Goal: Task Accomplishment & Management: Manage account settings

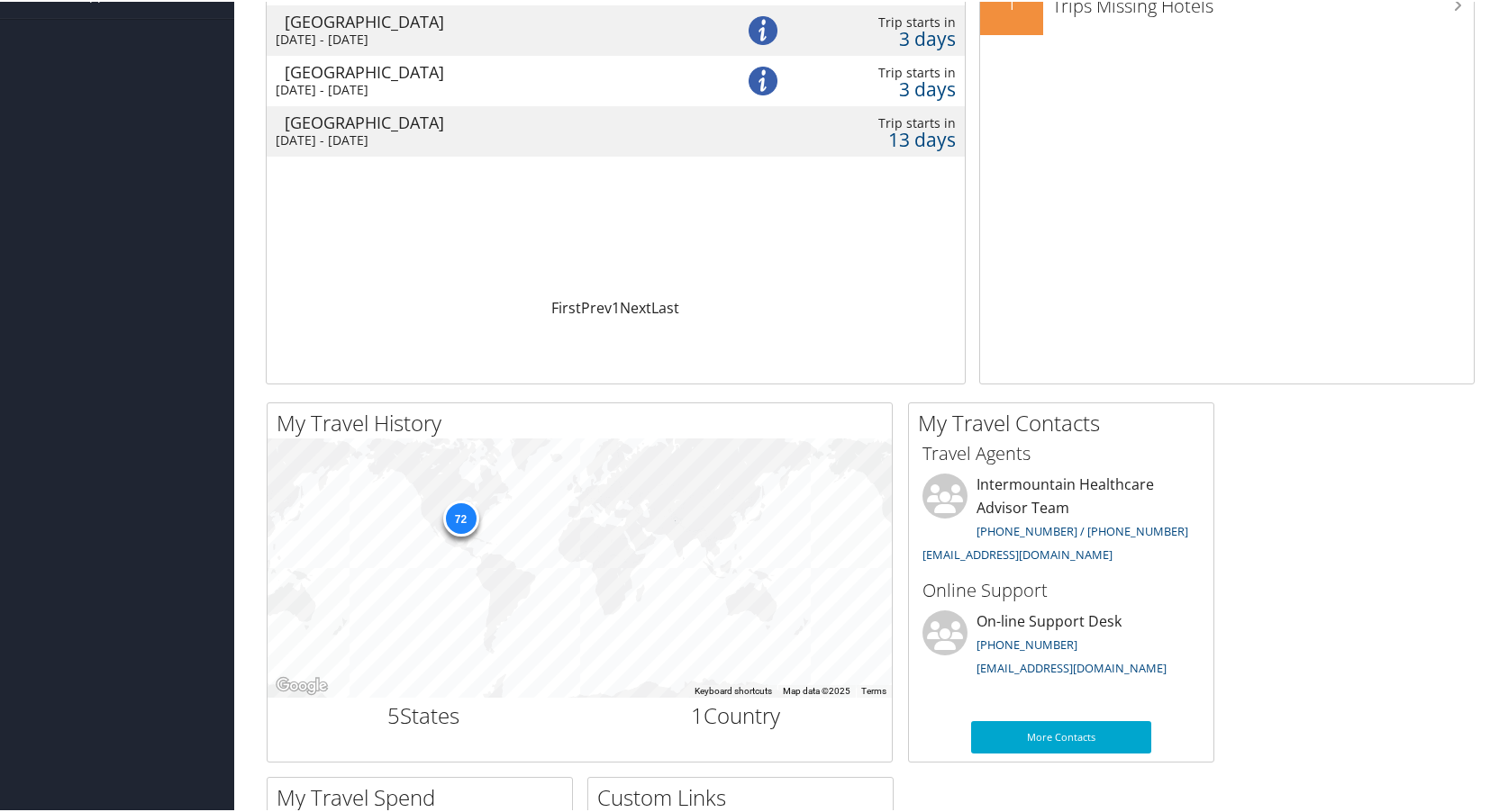
scroll to position [181, 0]
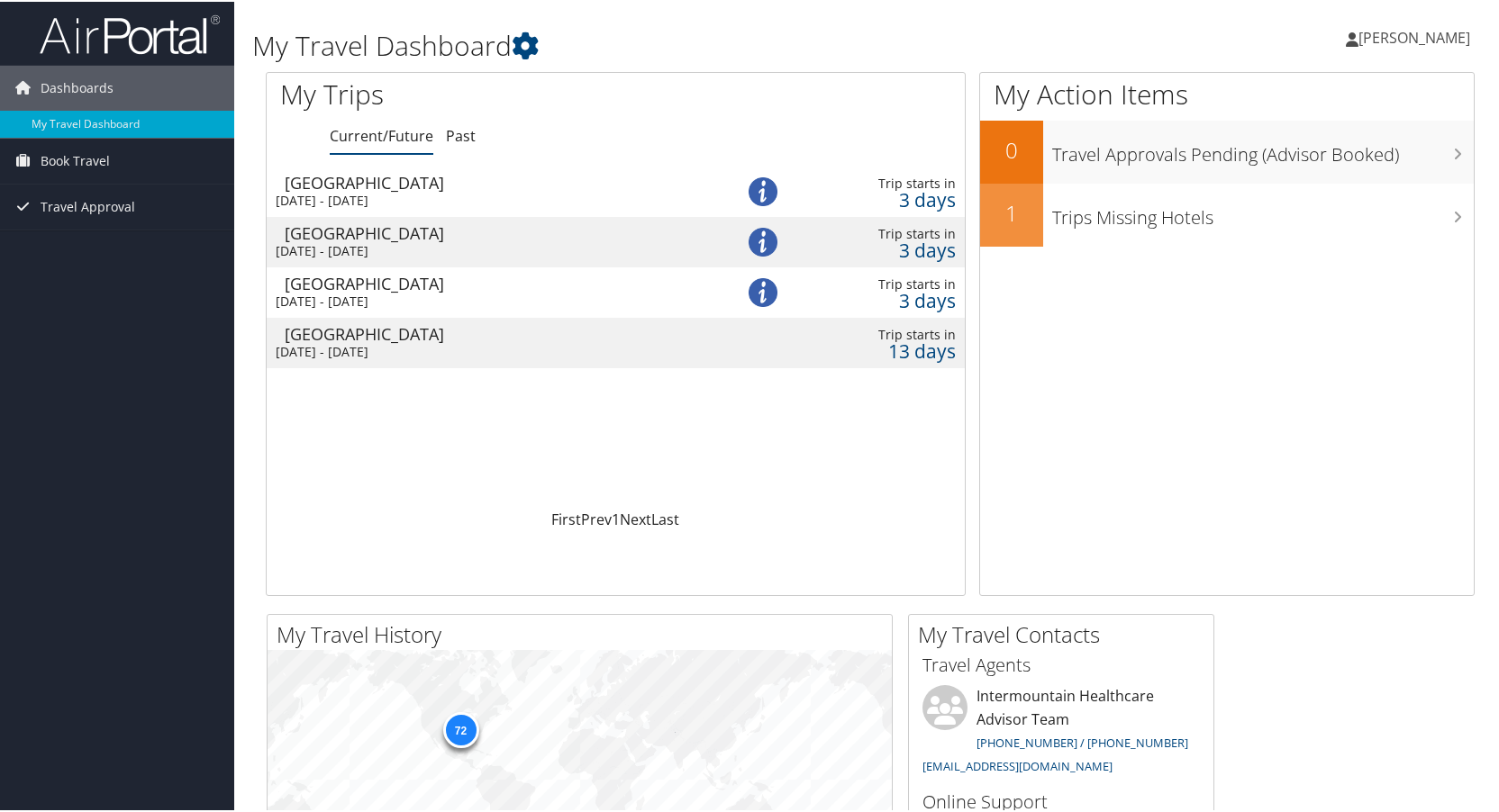
click at [757, 188] on img at bounding box center [764, 190] width 29 height 29
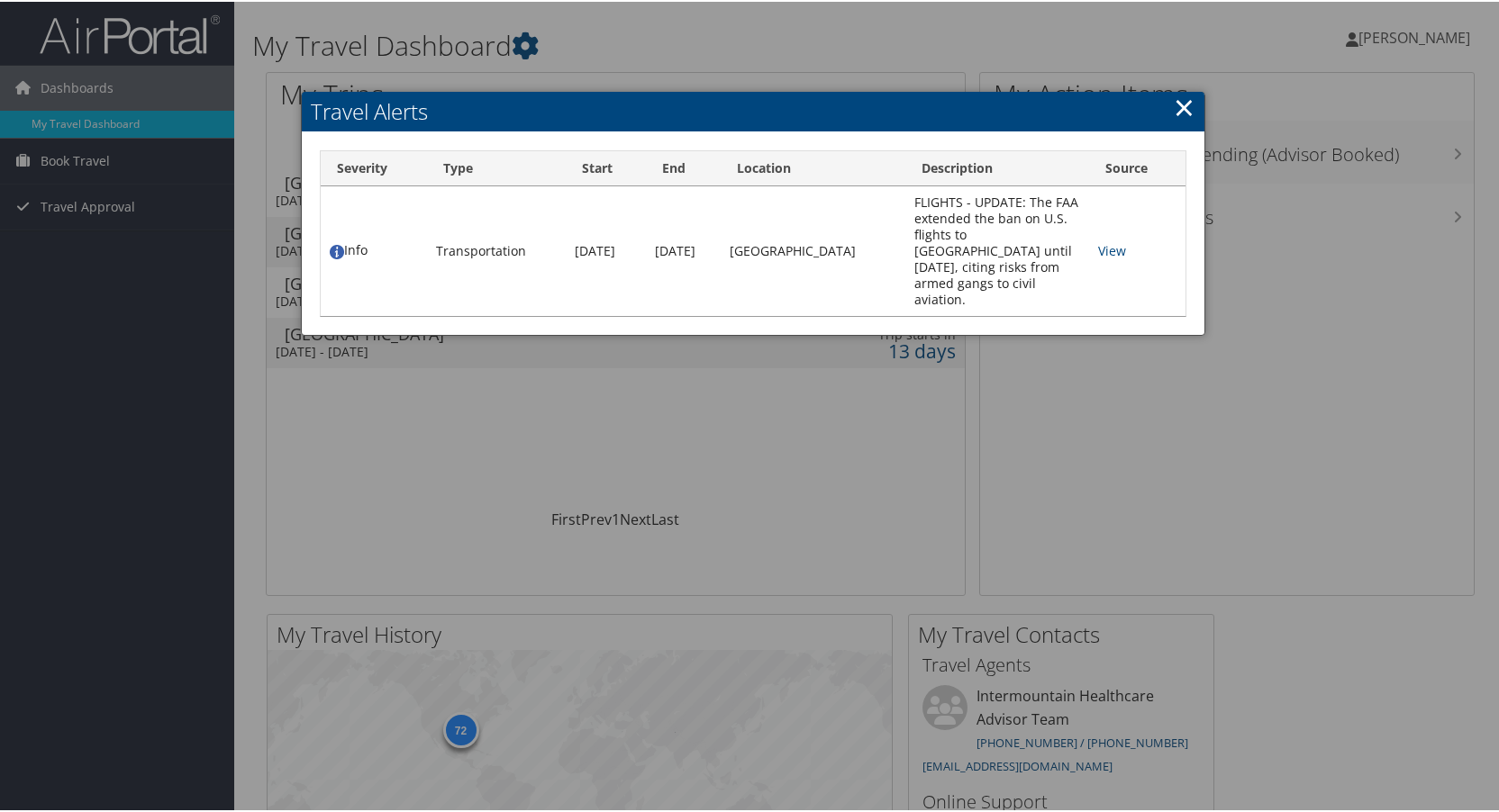
click at [1174, 106] on link "×" at bounding box center [1184, 104] width 21 height 36
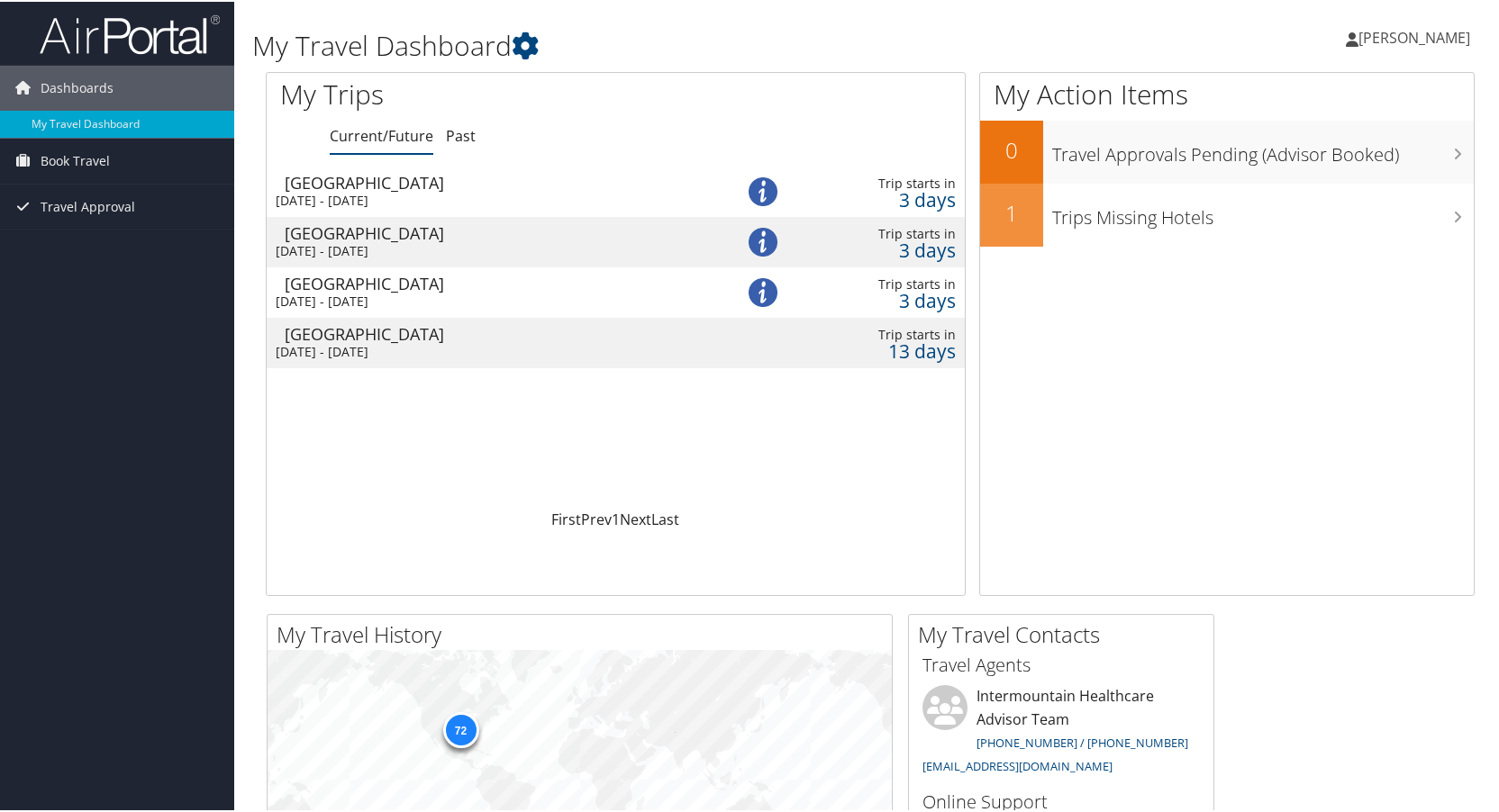
click at [761, 250] on img at bounding box center [764, 241] width 29 height 29
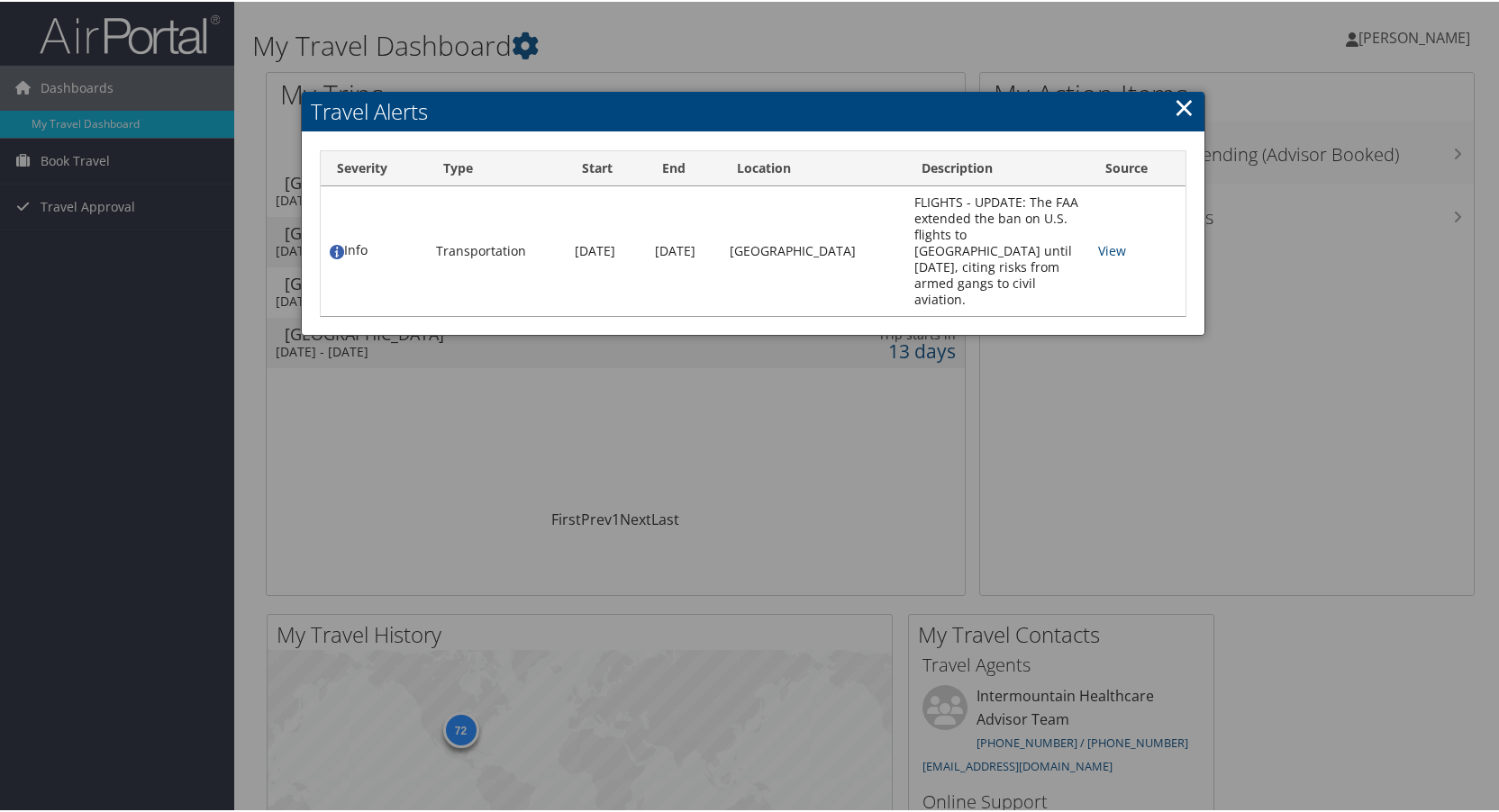
click at [1180, 101] on link "×" at bounding box center [1184, 104] width 21 height 36
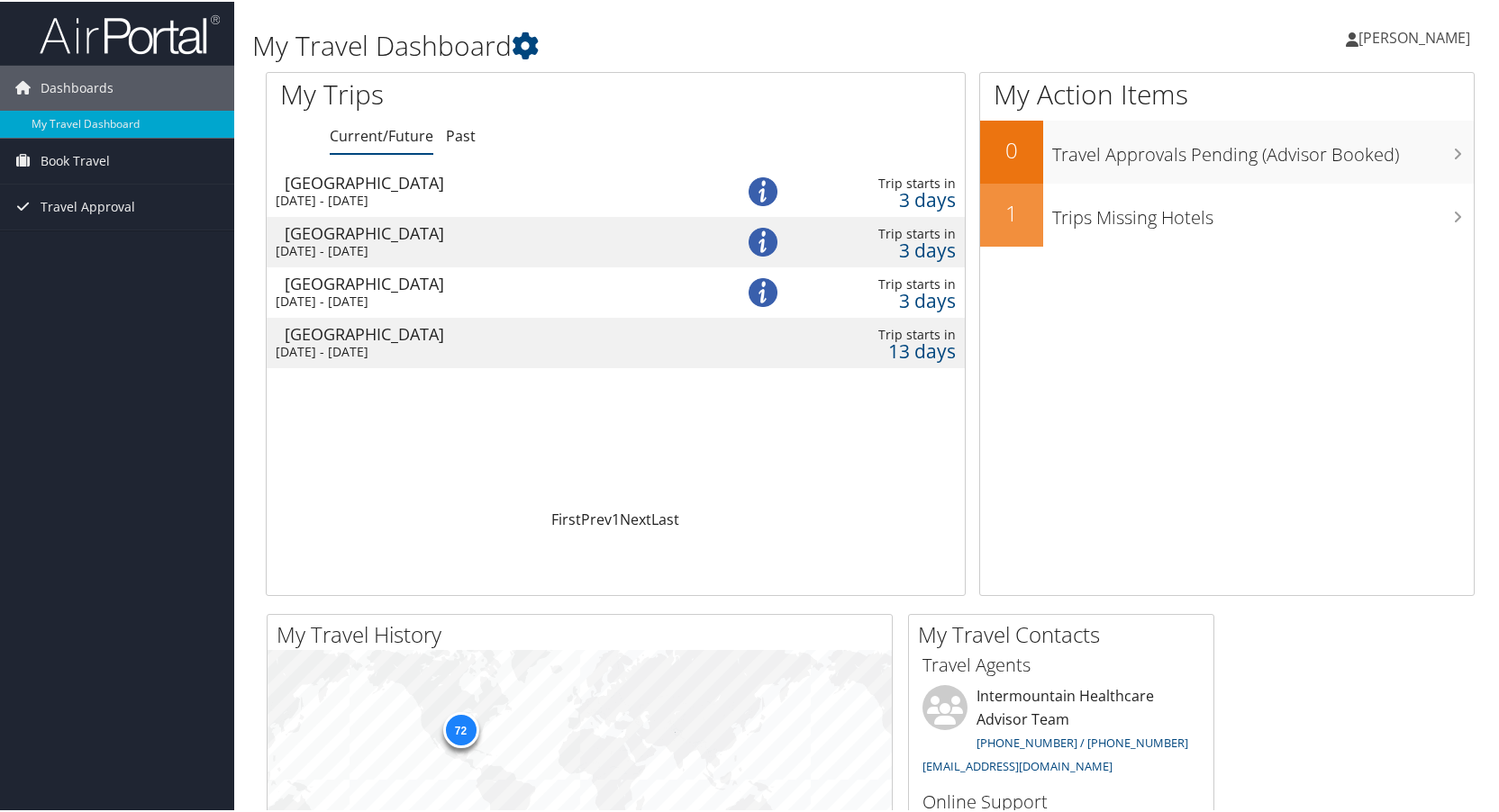
click at [336, 227] on div "Salt Lake City" at bounding box center [497, 231] width 425 height 17
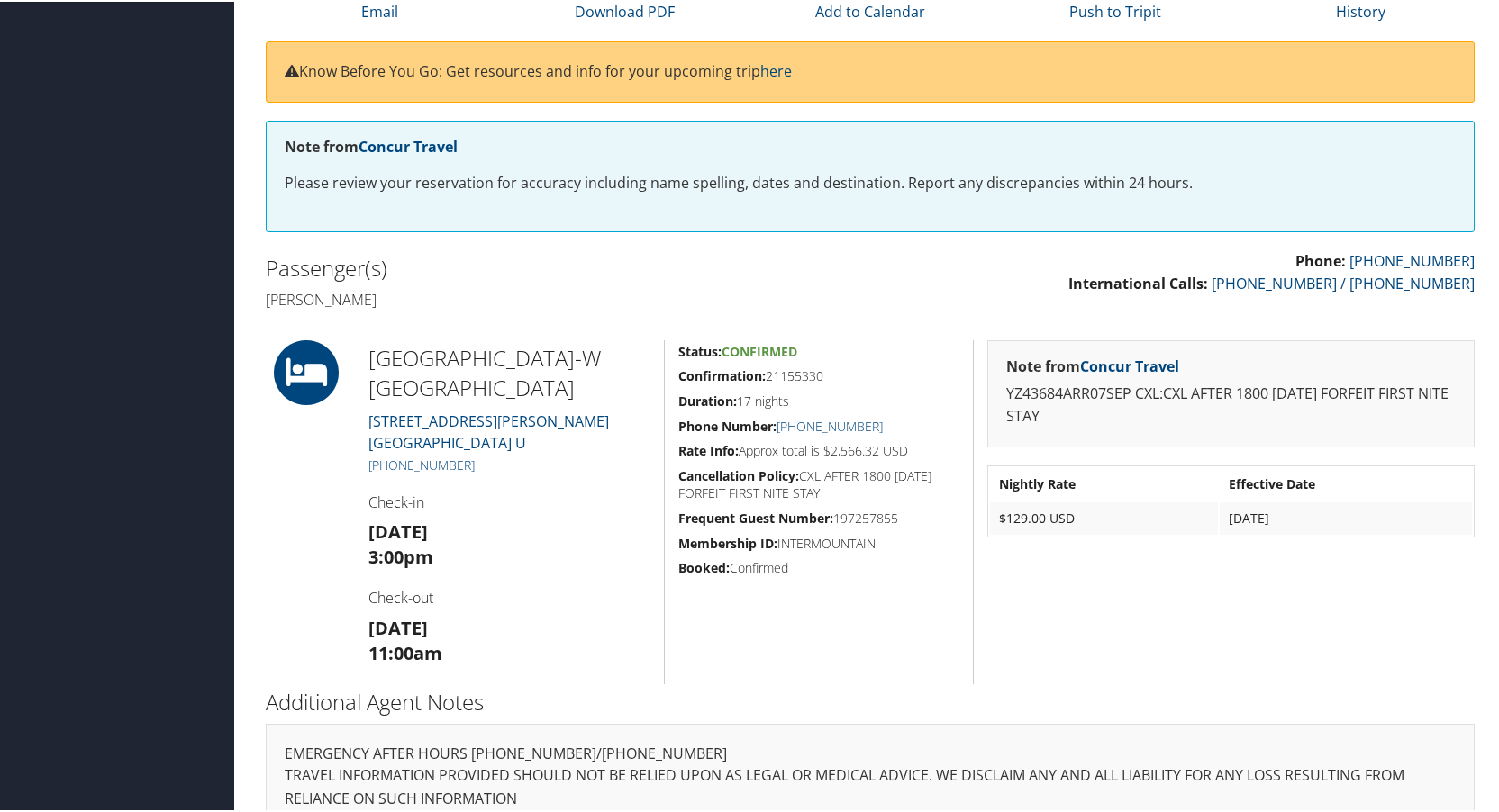
scroll to position [236, 0]
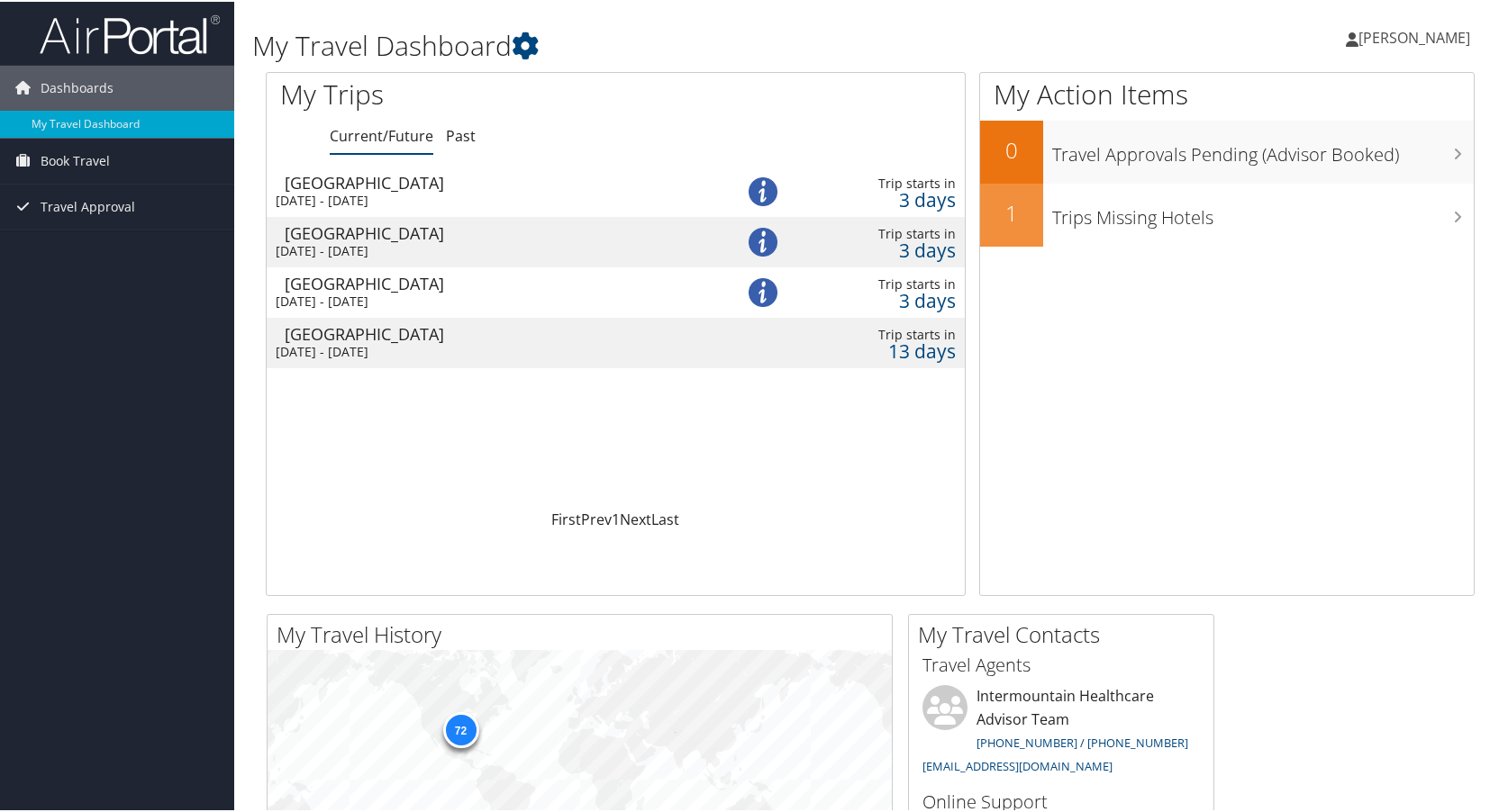
click at [366, 285] on div "[GEOGRAPHIC_DATA]" at bounding box center [497, 281] width 425 height 17
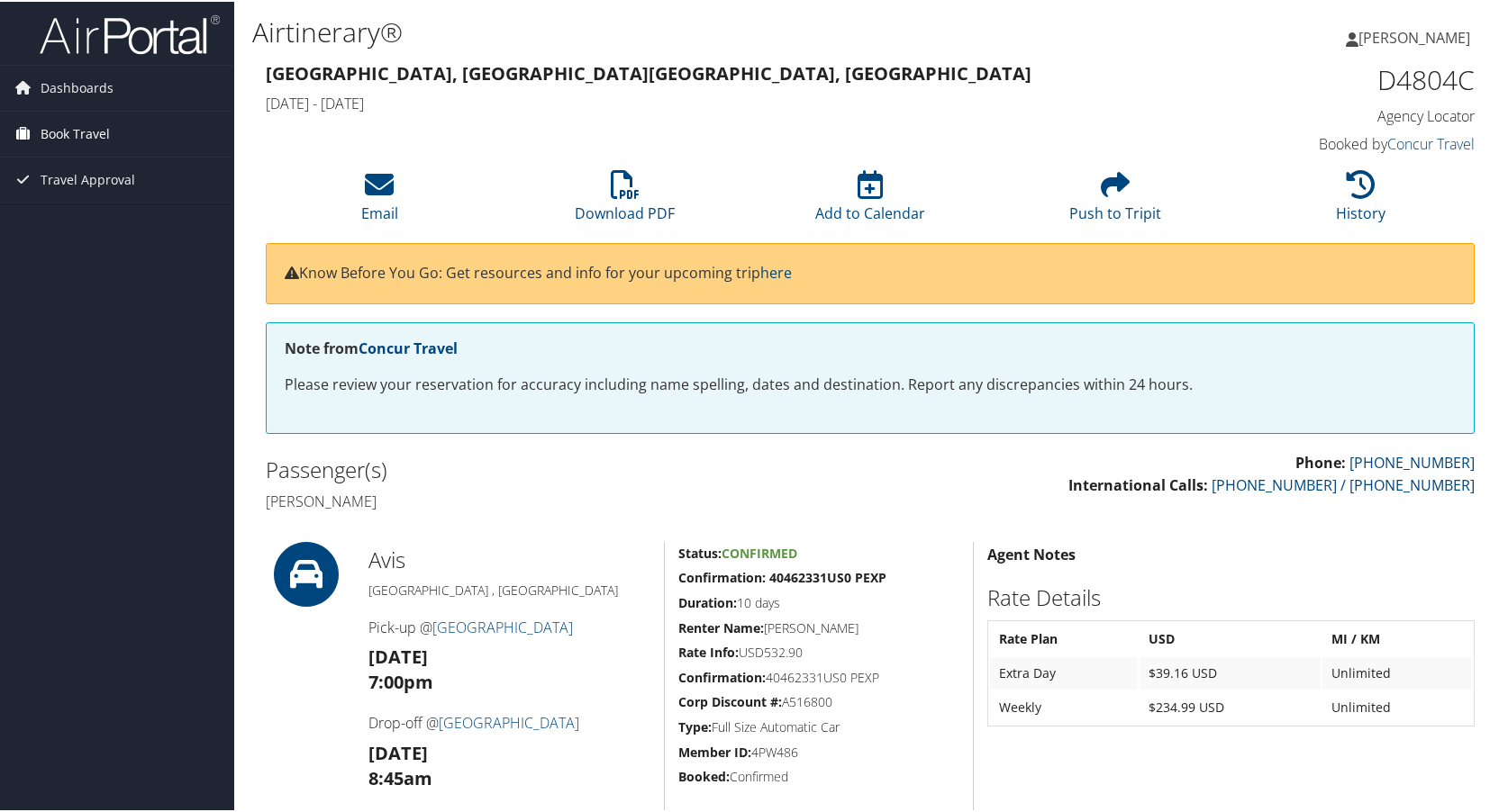
click at [63, 127] on span "Book Travel" at bounding box center [75, 133] width 69 height 45
click at [58, 187] on link "Book/Manage Online Trips" at bounding box center [117, 195] width 234 height 27
click at [56, 80] on span "Dashboards" at bounding box center [77, 86] width 73 height 45
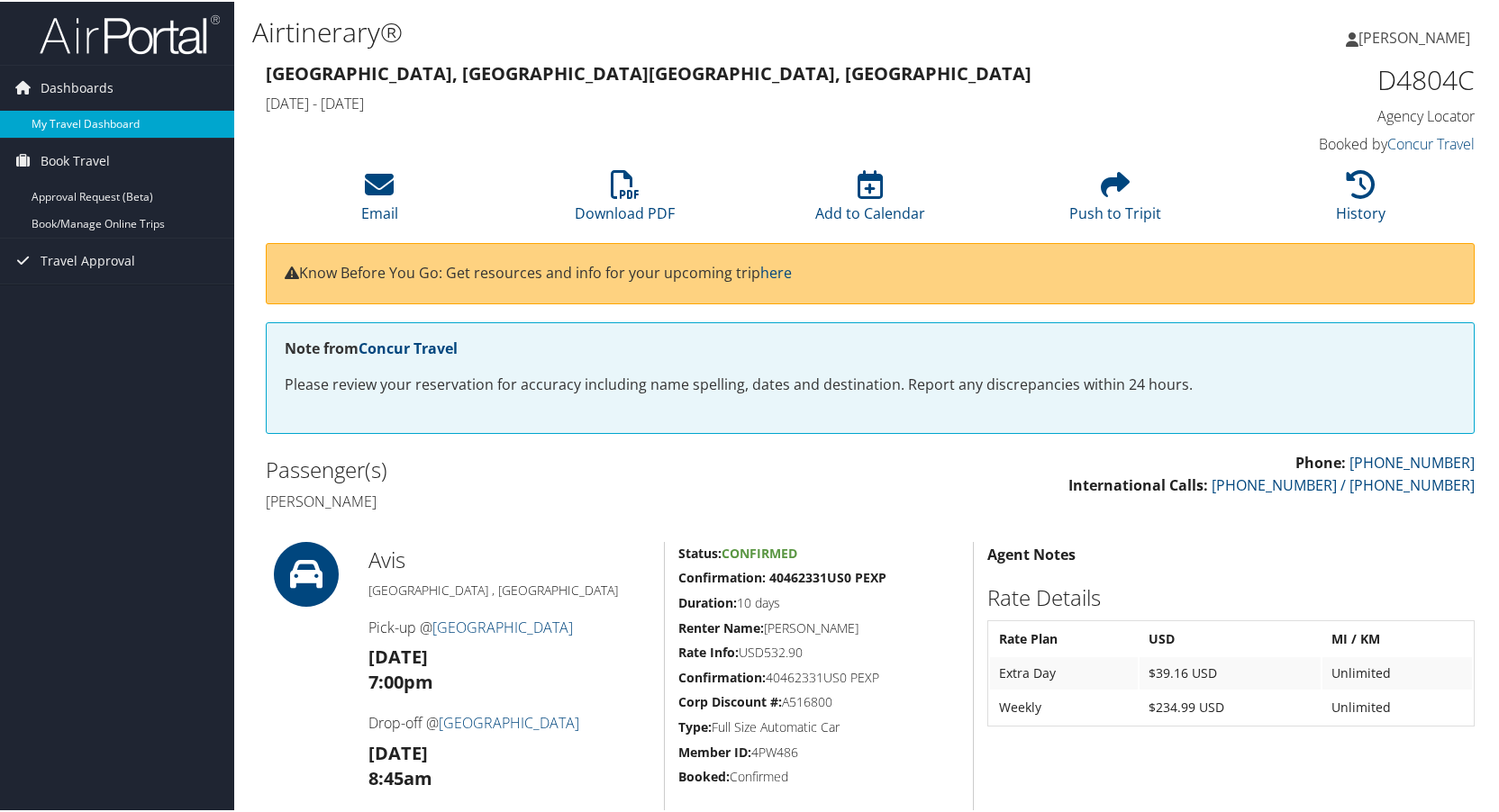
click at [73, 118] on link "My Travel Dashboard" at bounding box center [117, 123] width 234 height 27
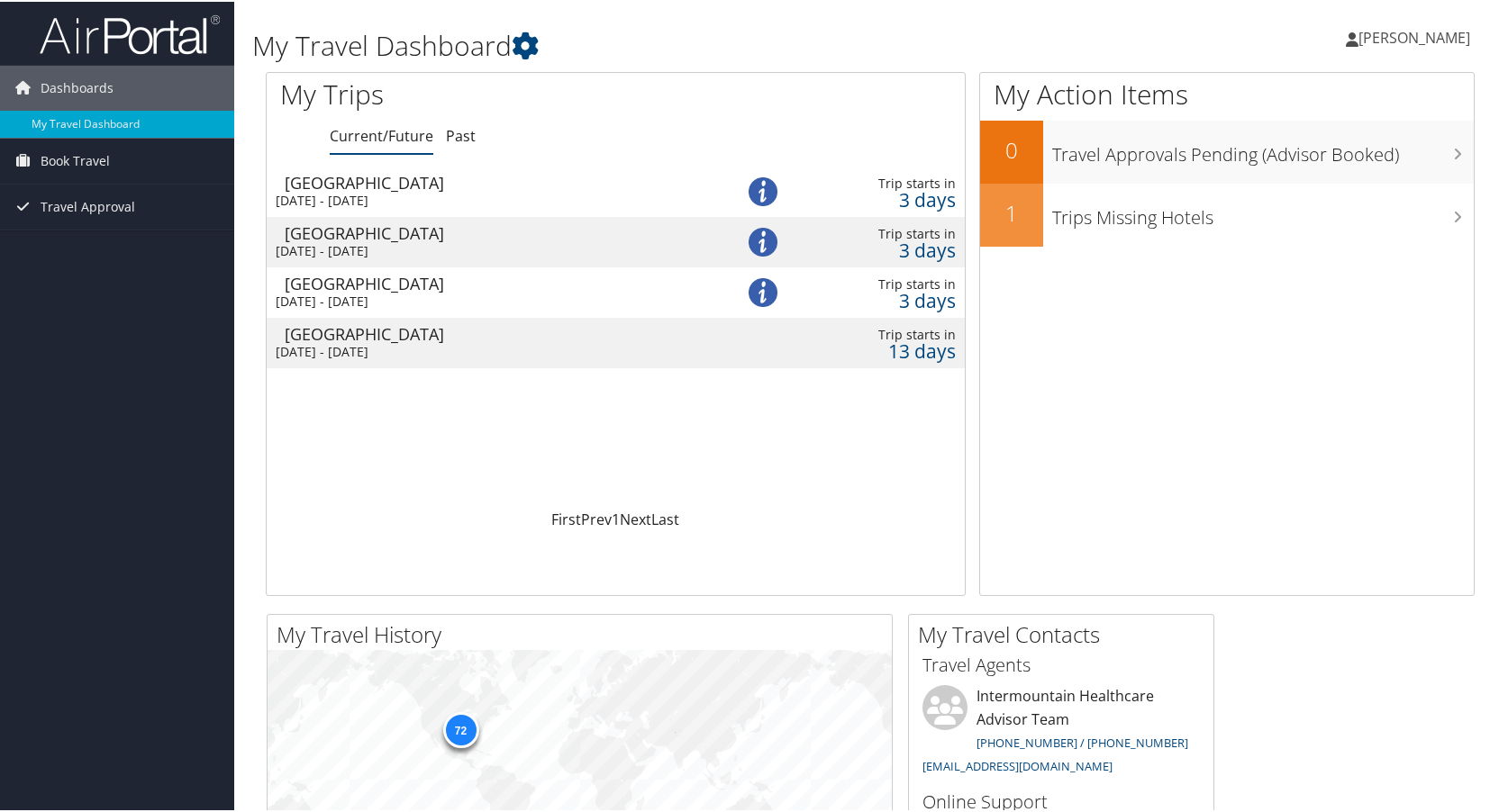
click at [329, 233] on div "[GEOGRAPHIC_DATA]" at bounding box center [497, 231] width 425 height 17
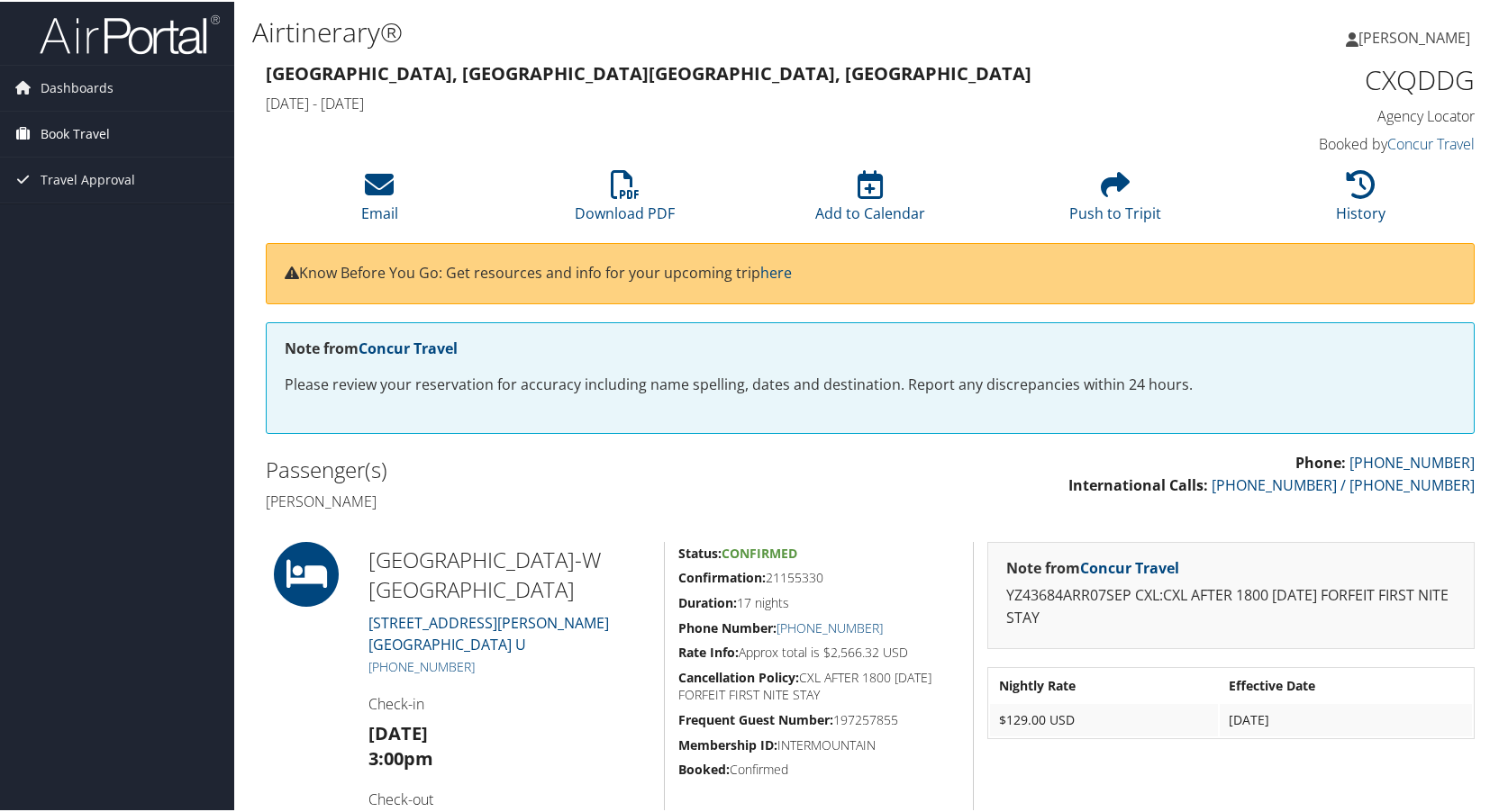
click at [68, 131] on span "Book Travel" at bounding box center [75, 133] width 69 height 45
click at [68, 195] on link "Book/Manage Online Trips" at bounding box center [117, 195] width 234 height 27
